Goal: Navigation & Orientation: Find specific page/section

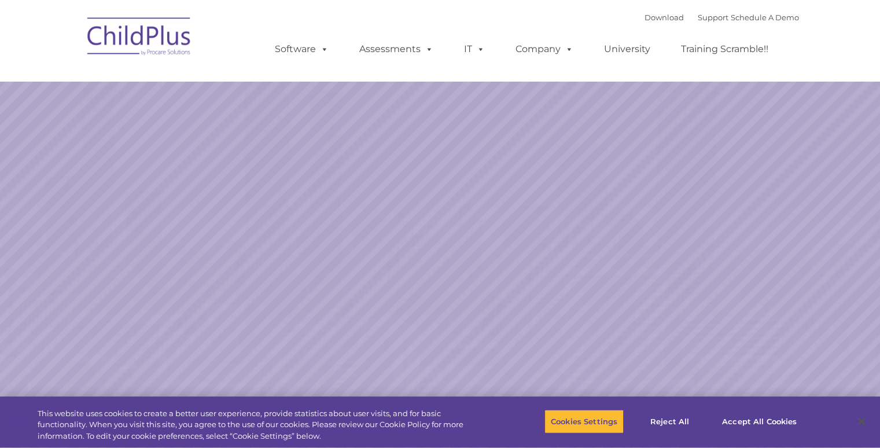
select select "MEDIUM"
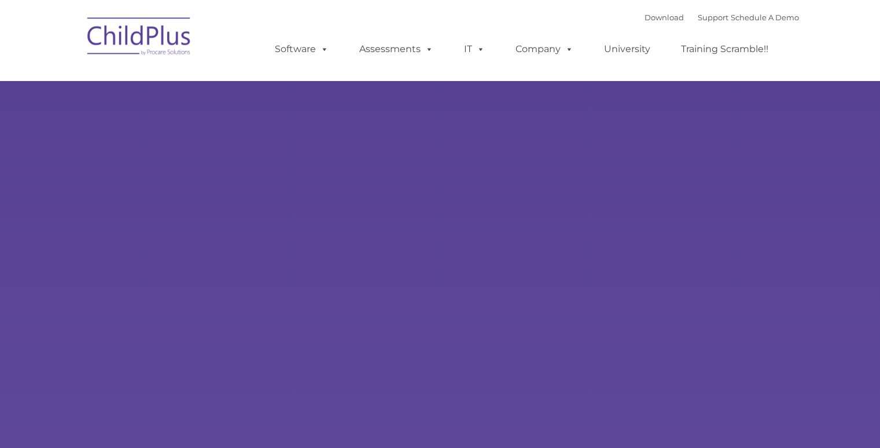
click at [197, 139] on div "New Layer Learn More Request a Demo The Future of ChildPlus is Here! Boost your…" at bounding box center [440, 225] width 880 height 451
type input ""
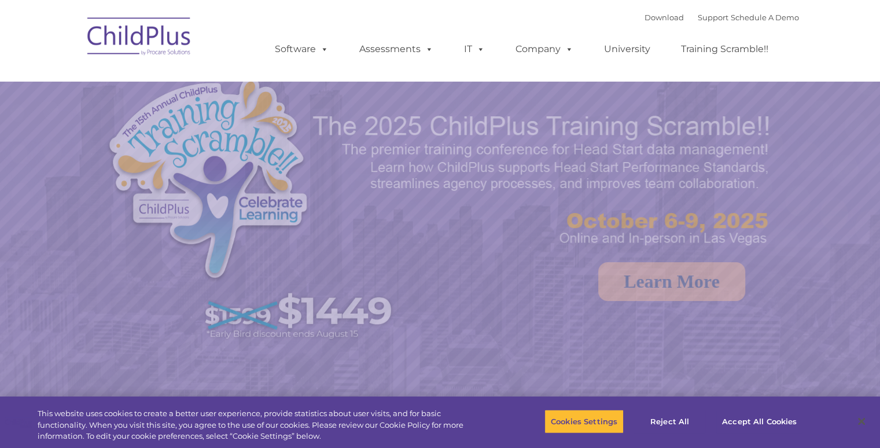
select select "MEDIUM"
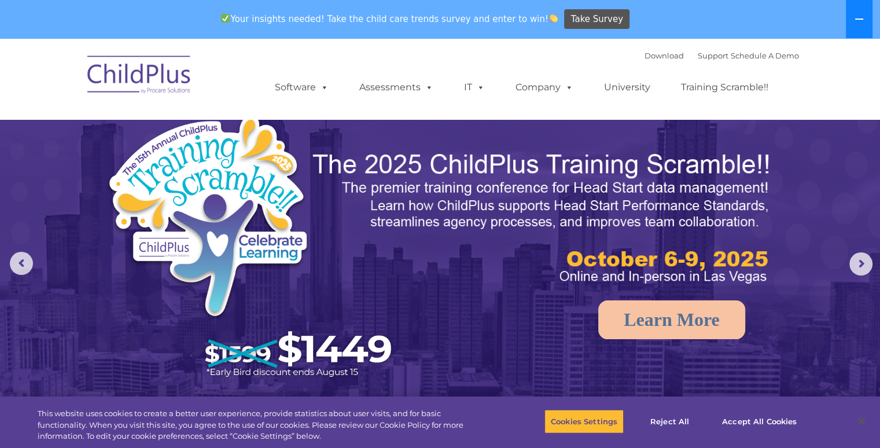
click at [855, 25] on button at bounding box center [859, 19] width 27 height 38
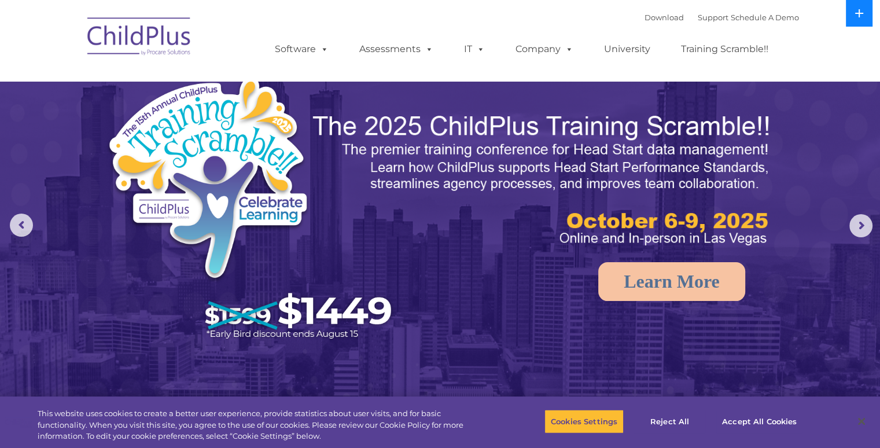
click at [856, 23] on button at bounding box center [859, 13] width 27 height 27
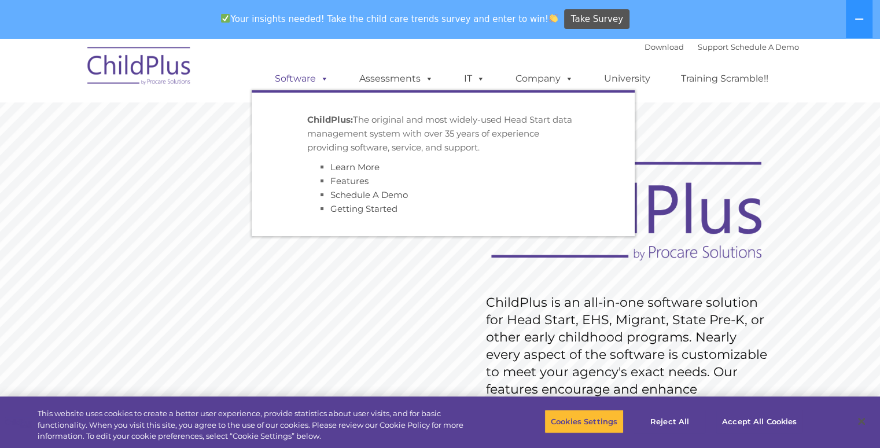
click at [322, 77] on span at bounding box center [322, 78] width 13 height 11
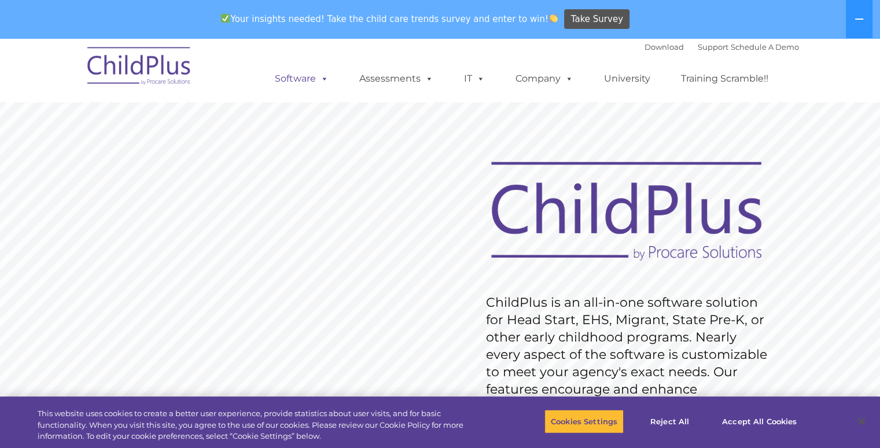
click at [322, 77] on span at bounding box center [322, 78] width 13 height 11
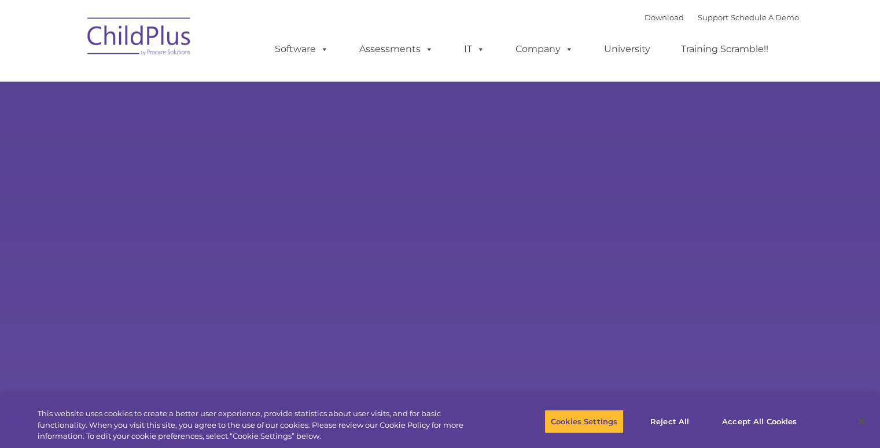
type input ""
select select "MEDIUM"
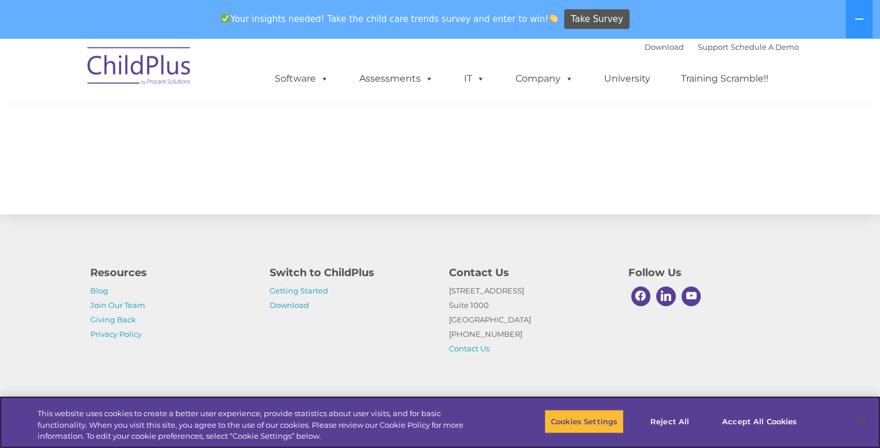
scroll to position [1282, 0]
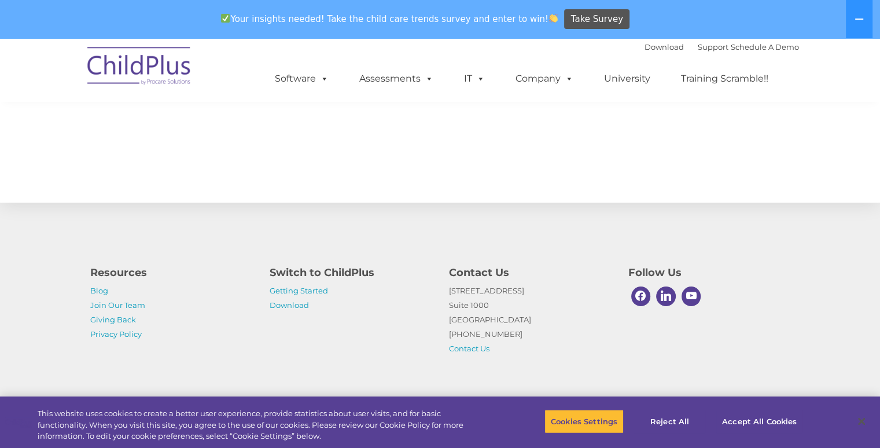
click at [179, 82] on img at bounding box center [140, 68] width 116 height 58
click at [153, 68] on img at bounding box center [140, 68] width 116 height 58
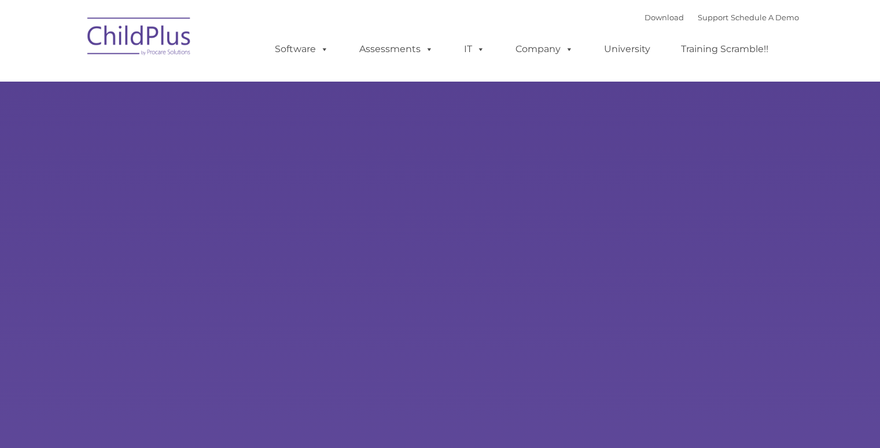
type input ""
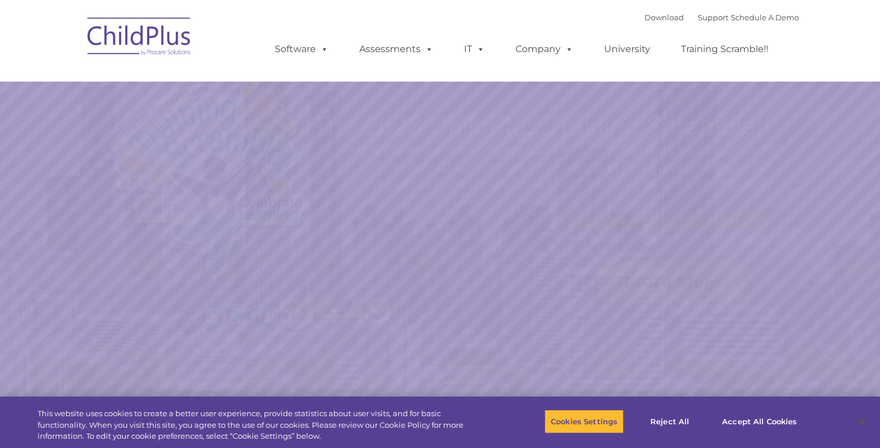
select select "MEDIUM"
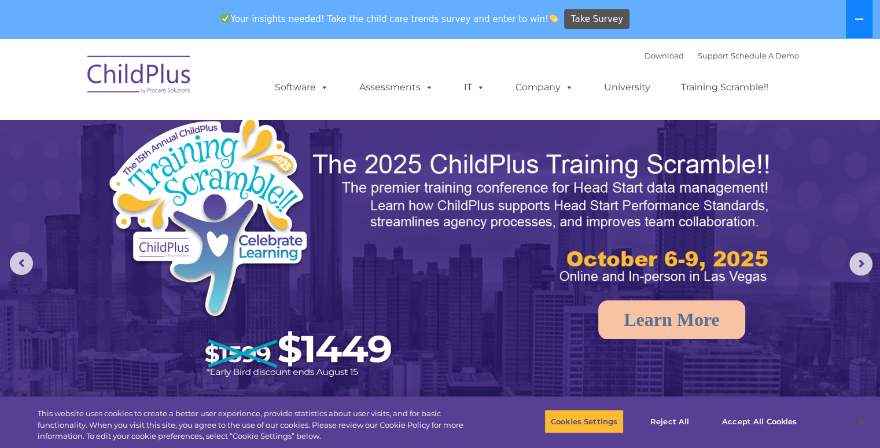
drag, startPoint x: 0, startPoint y: 0, endPoint x: 856, endPoint y: 19, distance: 856.2
click at [856, 19] on icon at bounding box center [858, 18] width 9 height 9
